Goal: Entertainment & Leisure: Consume media (video, audio)

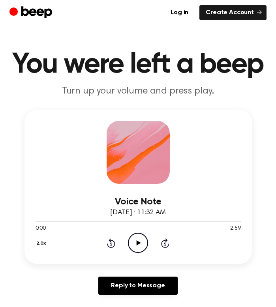
click at [141, 243] on icon "Play Audio" at bounding box center [138, 243] width 20 height 20
click at [134, 244] on icon "Play Audio" at bounding box center [138, 243] width 20 height 20
click at [134, 241] on icon "Play Audio" at bounding box center [138, 243] width 20 height 20
click at [144, 246] on icon "Play Audio" at bounding box center [138, 243] width 20 height 20
click at [134, 240] on icon "Play Audio" at bounding box center [138, 243] width 20 height 20
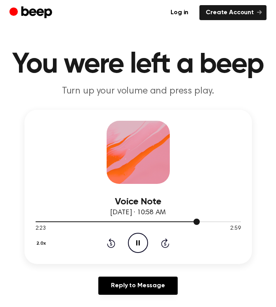
click at [43, 221] on div at bounding box center [117, 221] width 164 height 1
click at [140, 241] on icon "Play Audio" at bounding box center [138, 243] width 20 height 20
click at [137, 246] on icon "Pause Audio" at bounding box center [138, 243] width 20 height 20
click at [132, 243] on icon "Play Audio" at bounding box center [138, 243] width 20 height 20
click at [142, 241] on icon "Play Audio" at bounding box center [138, 243] width 20 height 20
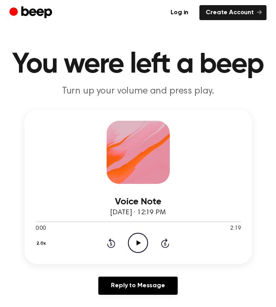
click at [137, 243] on icon at bounding box center [138, 242] width 4 height 5
